Goal: Entertainment & Leisure: Consume media (video, audio)

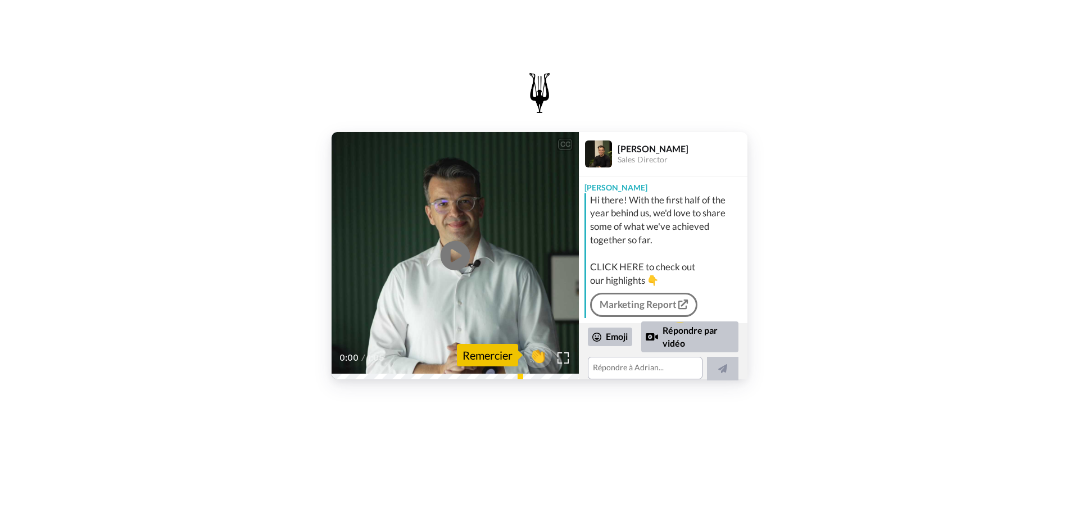
click at [453, 252] on icon "Play/Pause" at bounding box center [456, 255] width 30 height 53
click at [766, 442] on div "CC Play/Pause a unique and challenging time in the hif fi industry. 0:16 / 1:05…" at bounding box center [539, 265] width 1079 height 531
click at [567, 365] on div at bounding box center [563, 357] width 16 height 16
click at [537, 358] on span "👏" at bounding box center [537, 355] width 35 height 22
click at [564, 356] on div at bounding box center [530, 355] width 90 height 90
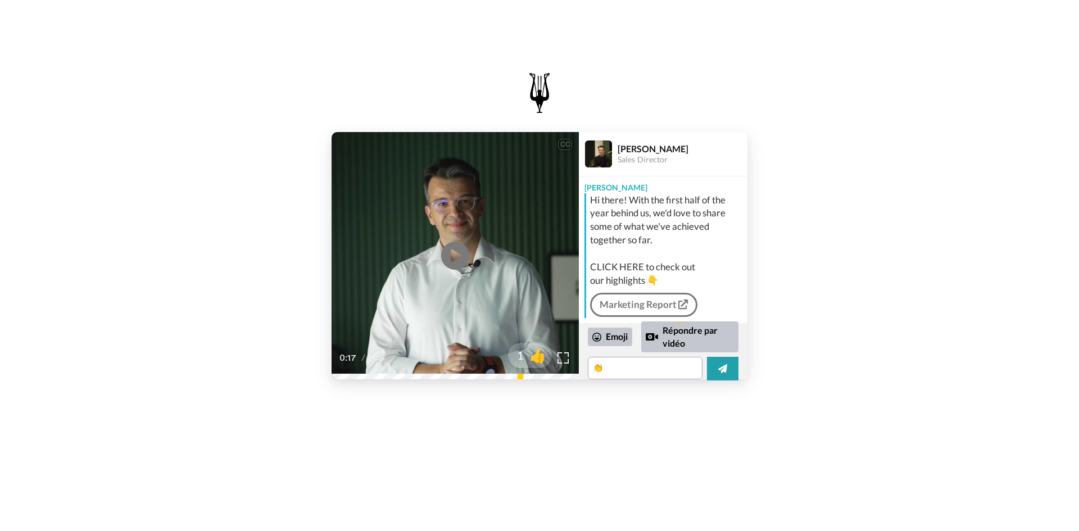
click at [429, 340] on span "What we are seeing on our end is's a shifting market, tasty Volts, expectation r" at bounding box center [456, 336] width 246 height 25
click at [564, 355] on div at bounding box center [530, 355] width 90 height 90
click at [457, 253] on icon "Play/Pause" at bounding box center [456, 255] width 30 height 53
